Goal: Feedback & Contribution: Submit feedback/report problem

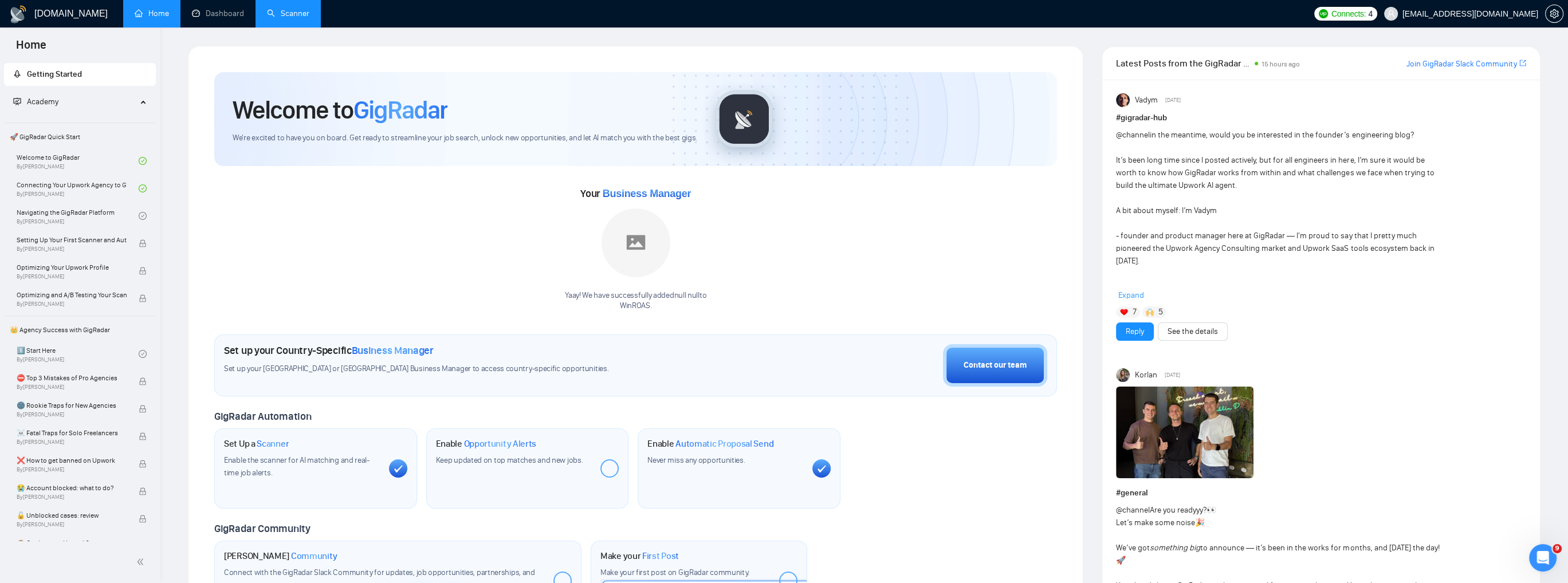
click at [296, 13] on link "Scanner" at bounding box center [287, 13] width 42 height 9
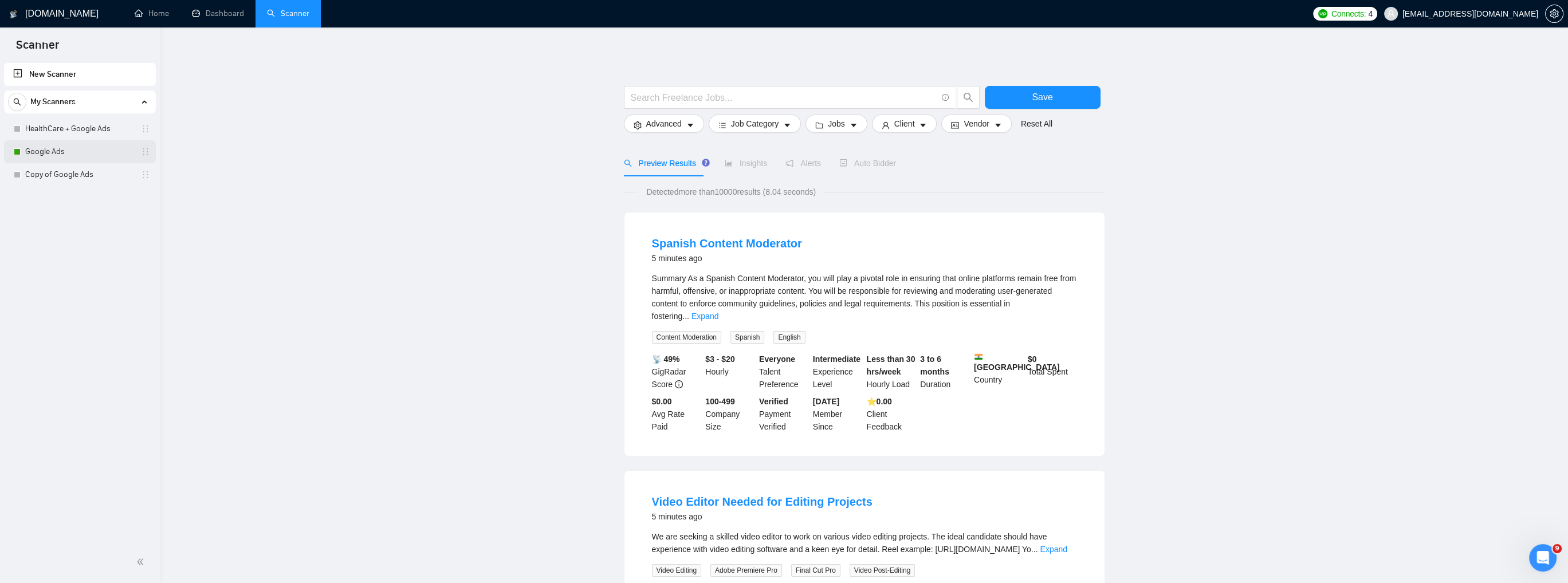
click at [40, 150] on link "Google Ads" at bounding box center [79, 151] width 109 height 23
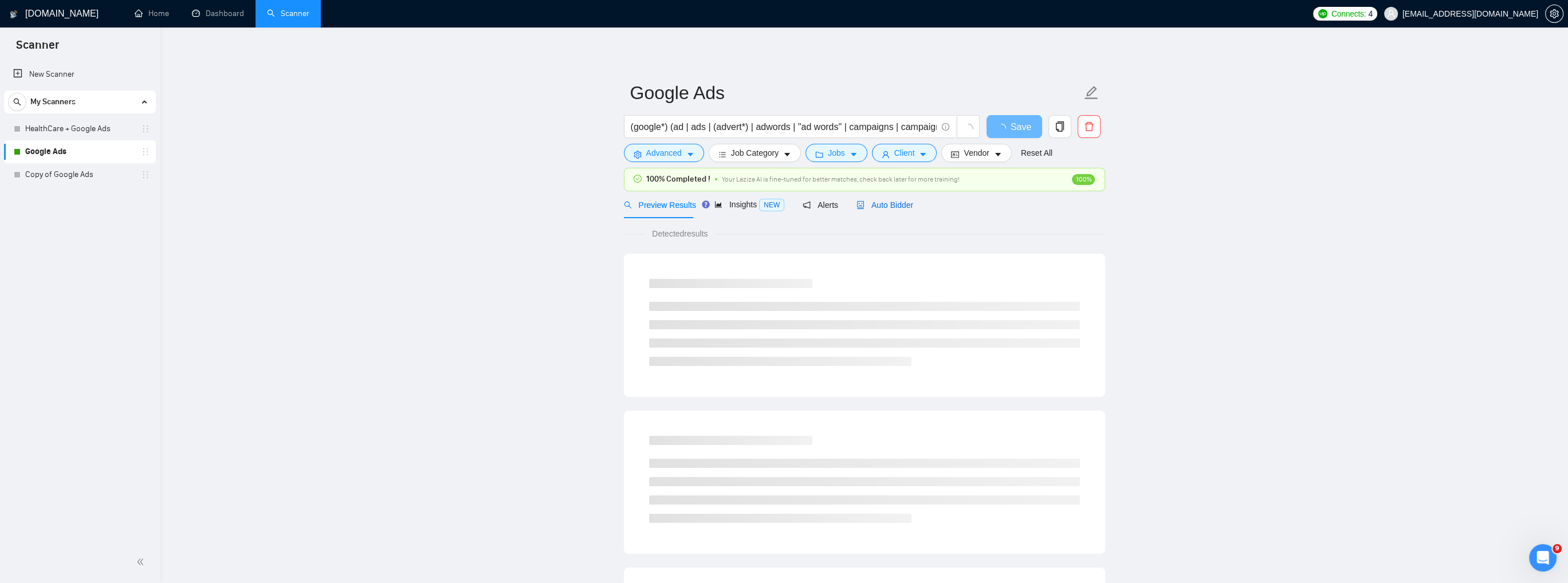
click at [880, 202] on span "Auto Bidder" at bounding box center [885, 205] width 57 height 9
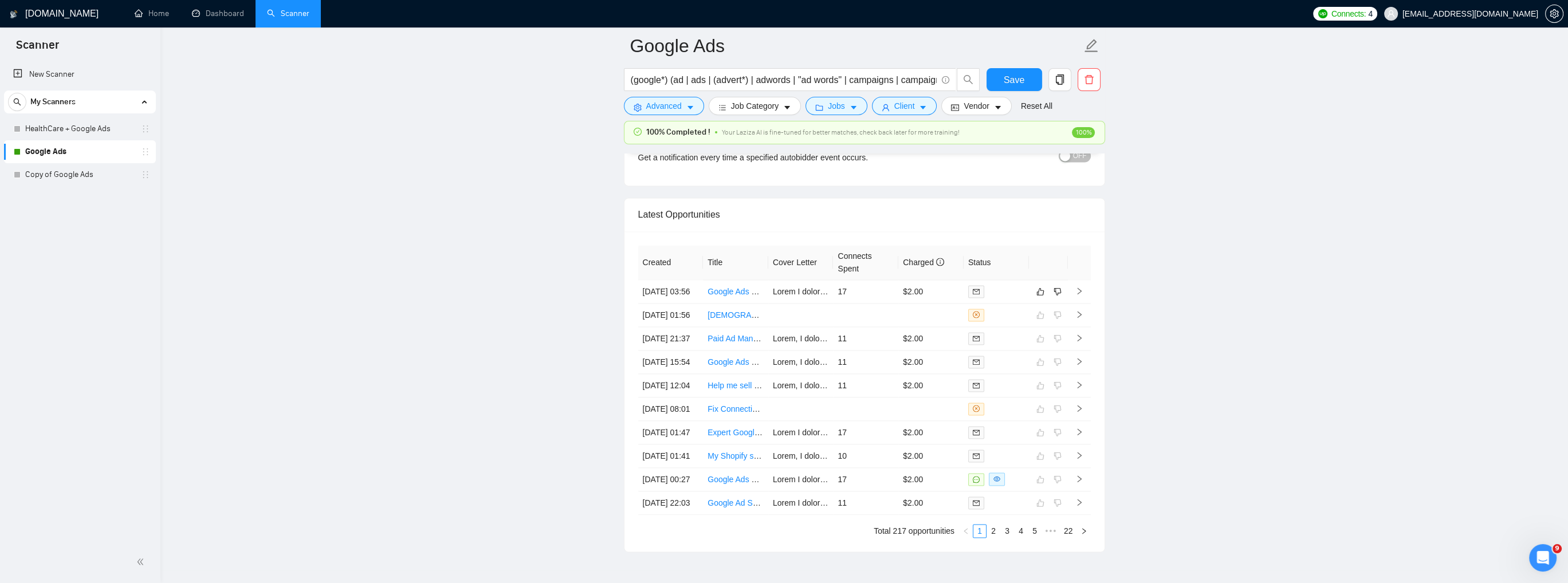
scroll to position [2864, 0]
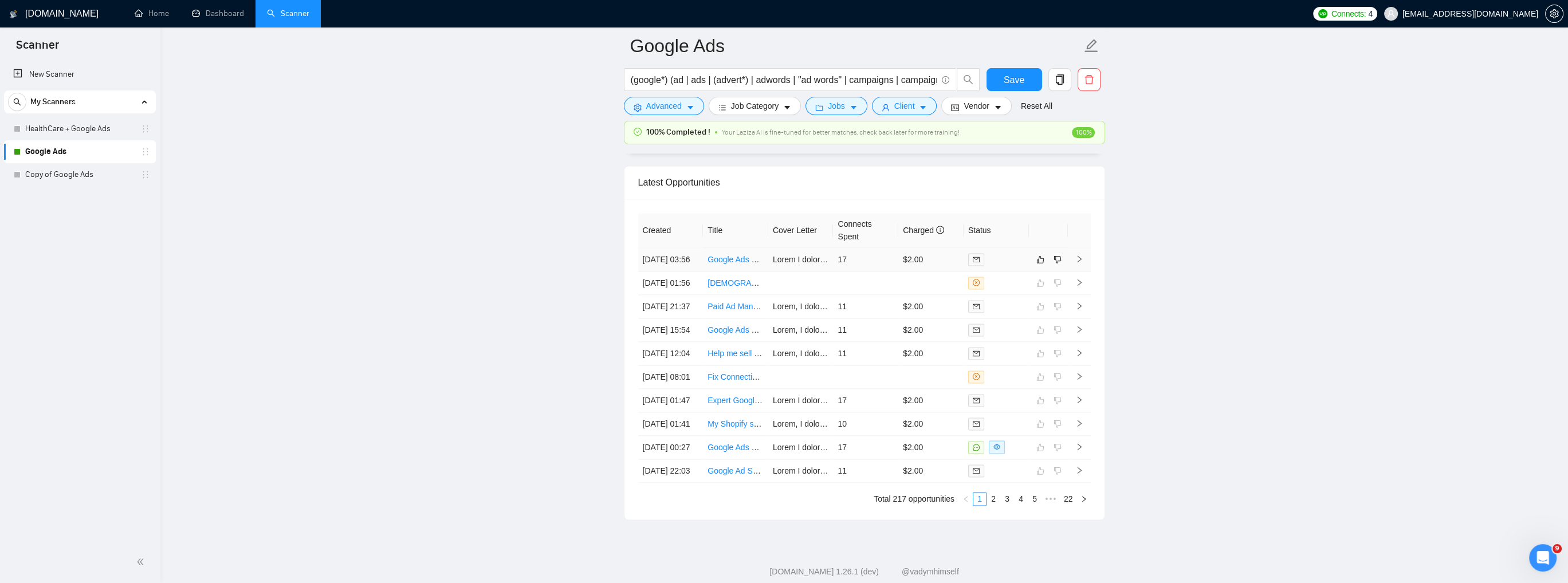
click at [1077, 259] on icon "right" at bounding box center [1079, 259] width 8 height 8
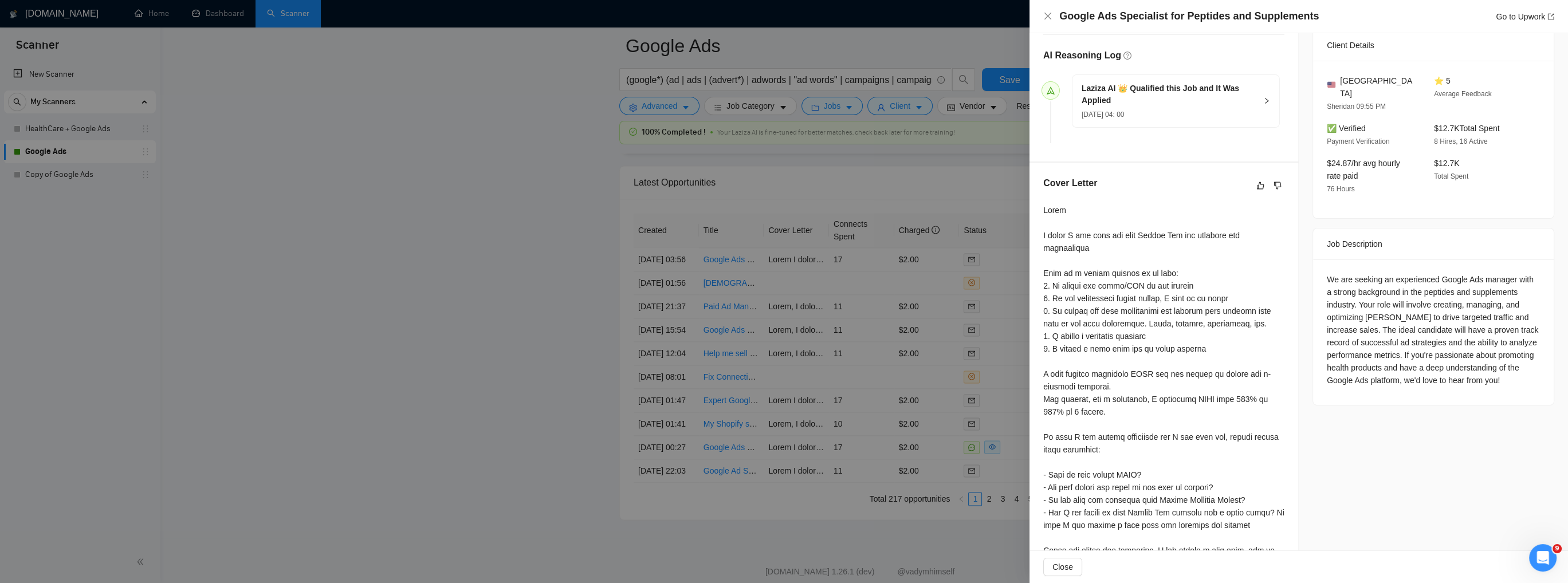
scroll to position [286, 0]
click at [1045, 15] on icon "close" at bounding box center [1048, 16] width 9 height 9
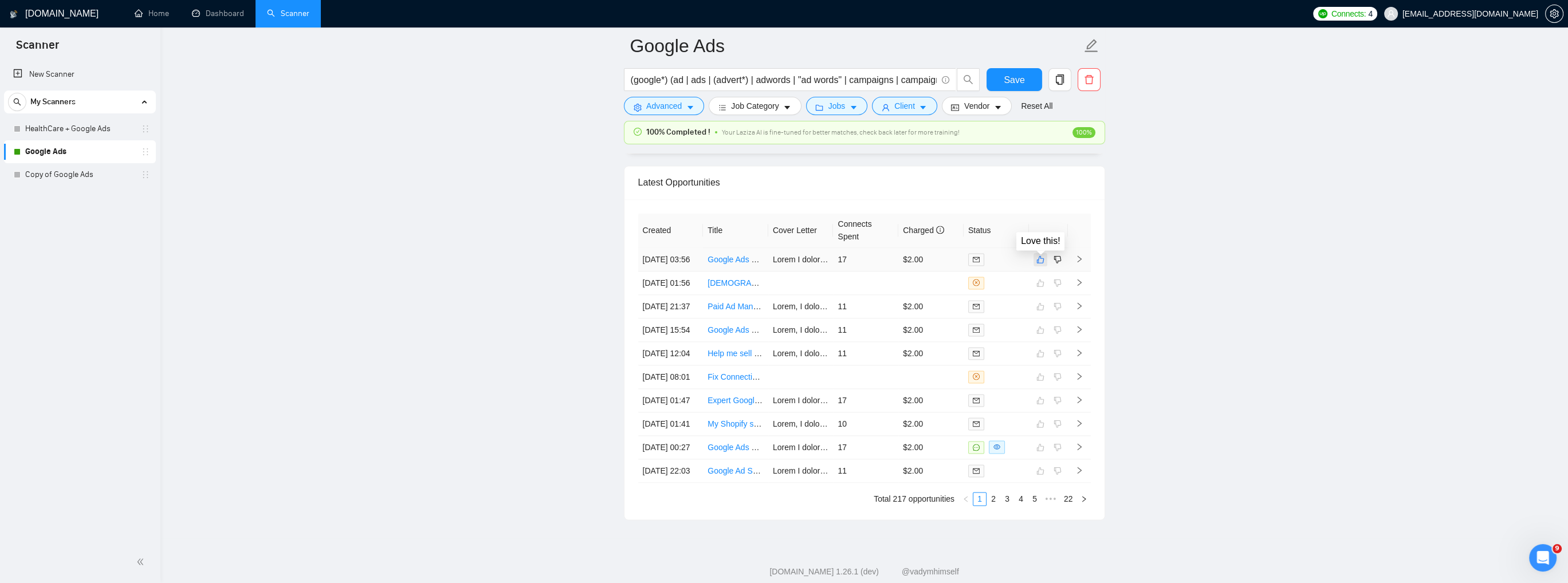
click at [1042, 259] on icon "like" at bounding box center [1040, 260] width 8 height 9
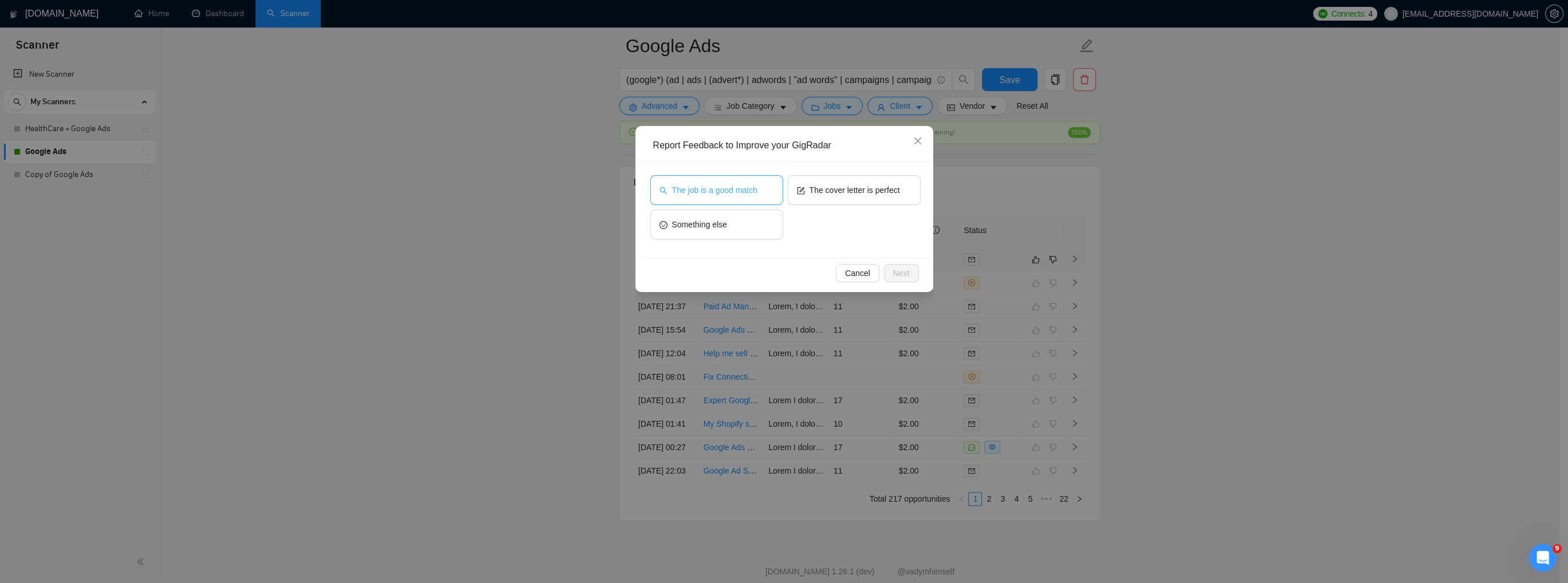
click at [725, 198] on button "The job is a good match" at bounding box center [716, 190] width 133 height 30
click at [899, 273] on span "Next" at bounding box center [901, 273] width 17 height 13
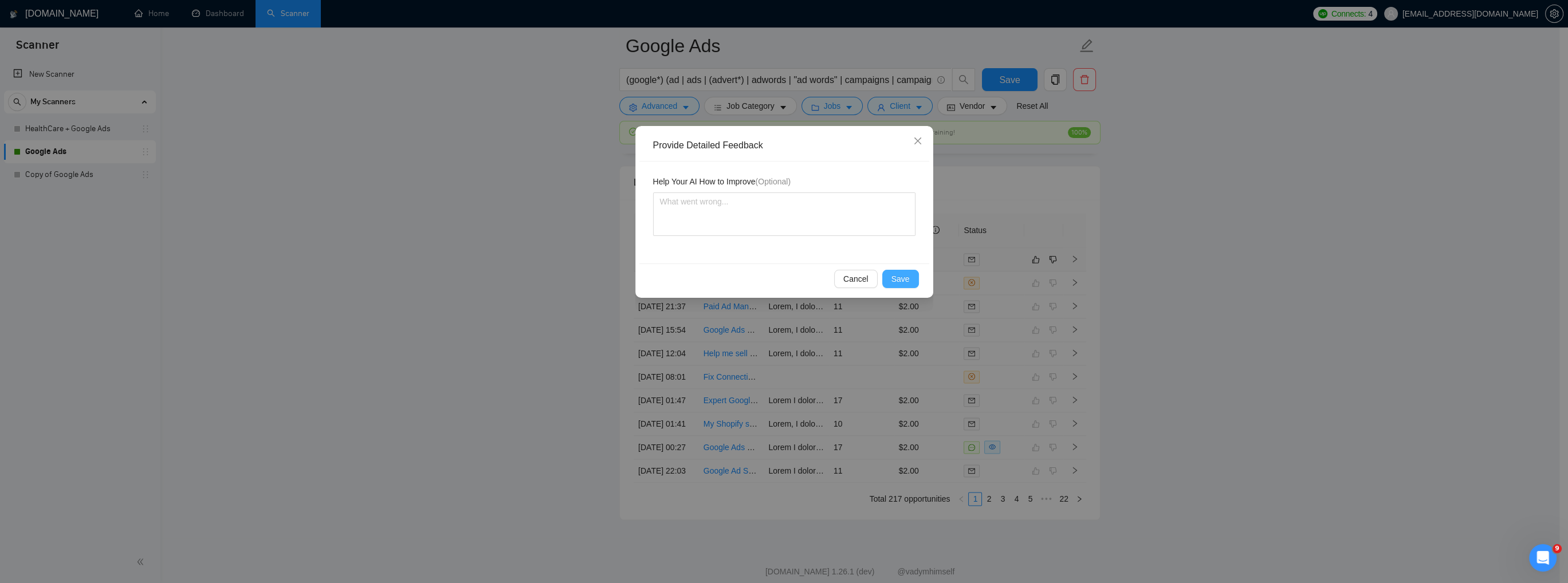
click at [901, 283] on span "Save" at bounding box center [900, 279] width 18 height 13
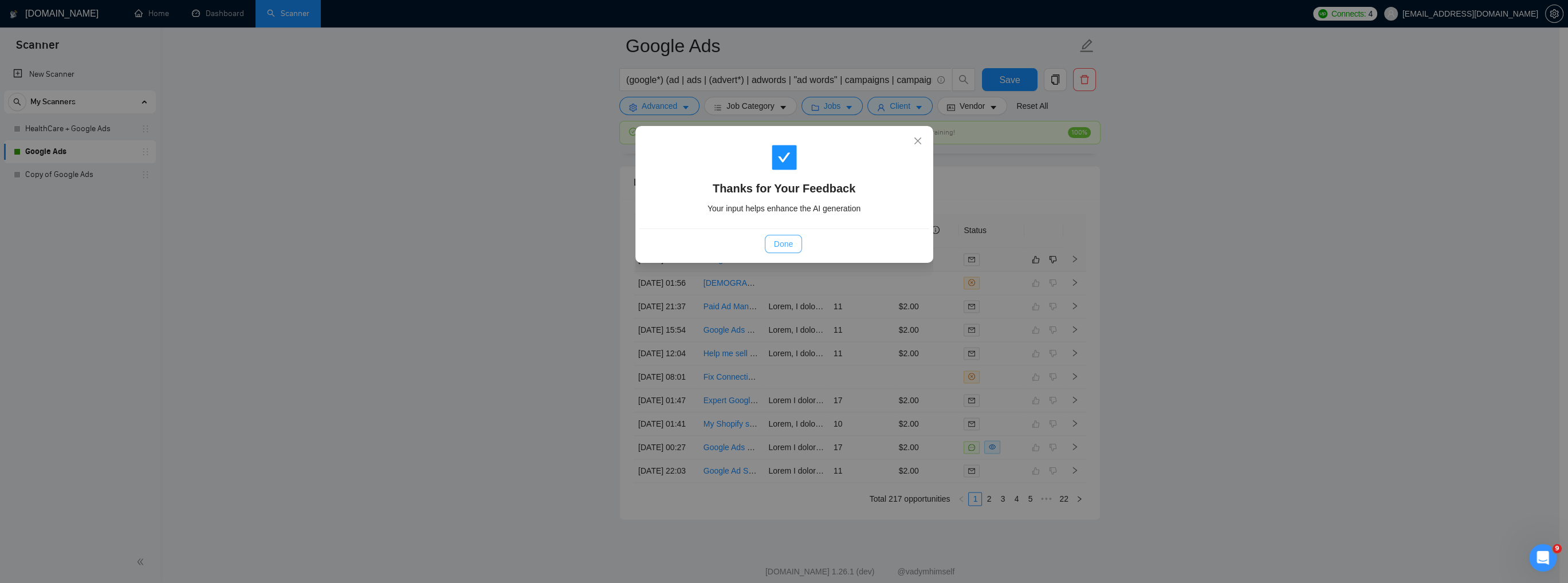
click at [781, 250] on span "Done" at bounding box center [783, 244] width 19 height 13
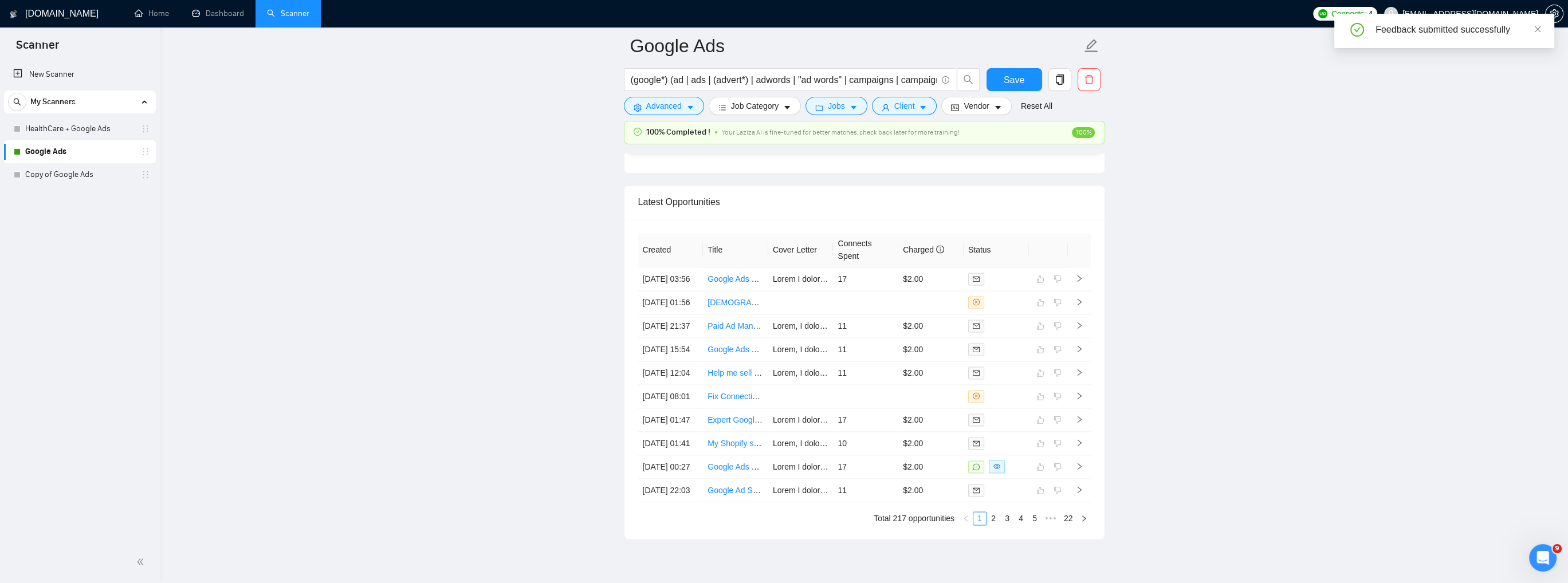
scroll to position [2864, 0]
